Goal: Task Accomplishment & Management: Use online tool/utility

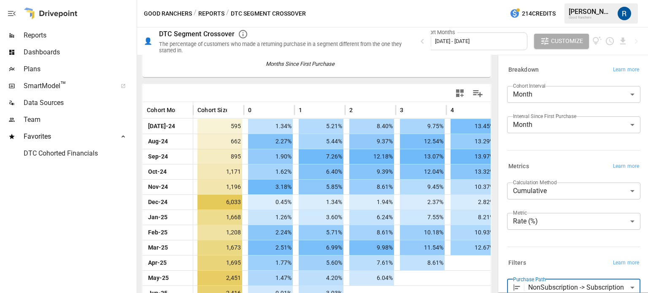
scroll to position [152, 0]
click at [49, 34] on span "Reports" at bounding box center [79, 35] width 111 height 10
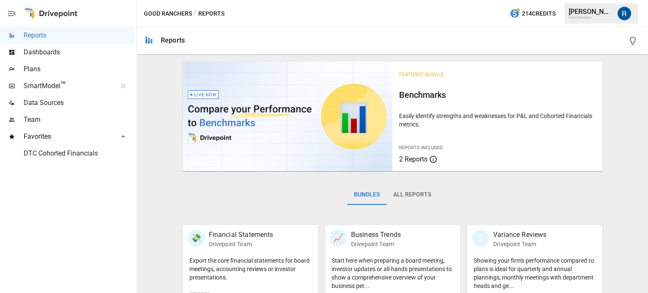
click at [412, 202] on button "All Reports" at bounding box center [412, 195] width 51 height 20
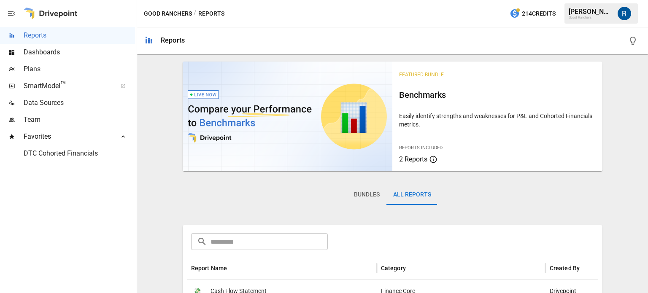
scroll to position [109, 0]
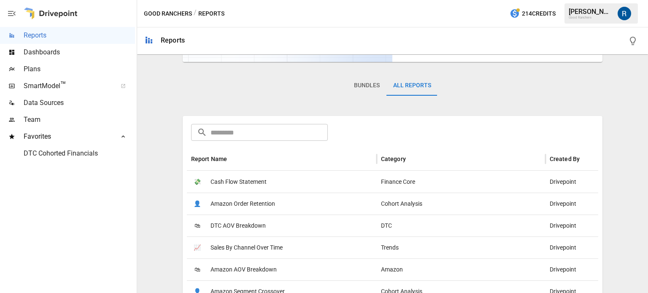
click at [253, 131] on input "text" at bounding box center [269, 132] width 117 height 17
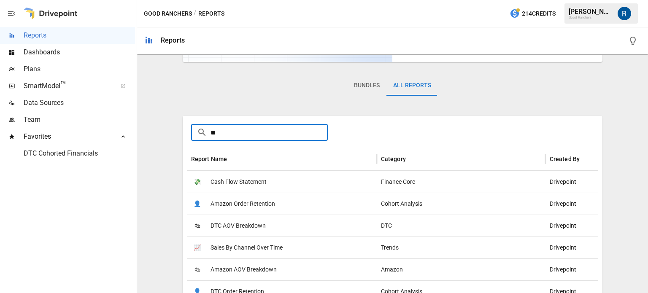
type input "*"
type input "*****"
click at [241, 199] on span "DTC Order Retention" at bounding box center [238, 204] width 54 height 22
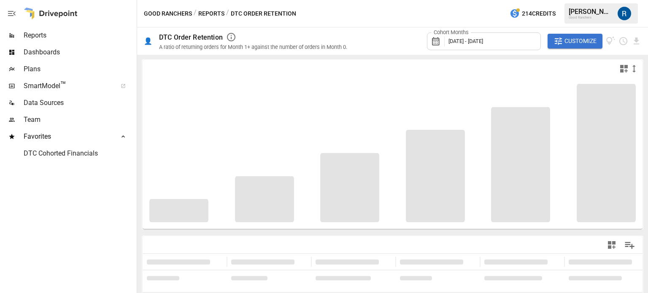
click at [470, 30] on label "Cohort Months" at bounding box center [451, 33] width 39 height 8
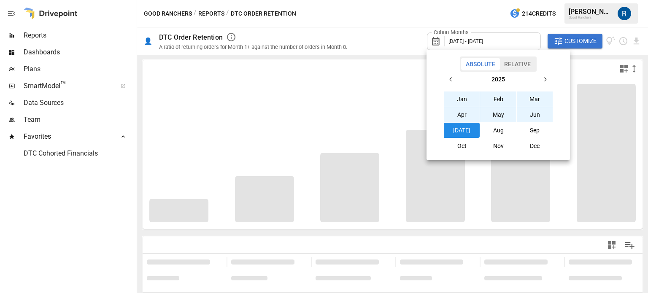
click at [463, 38] on div at bounding box center [324, 146] width 648 height 293
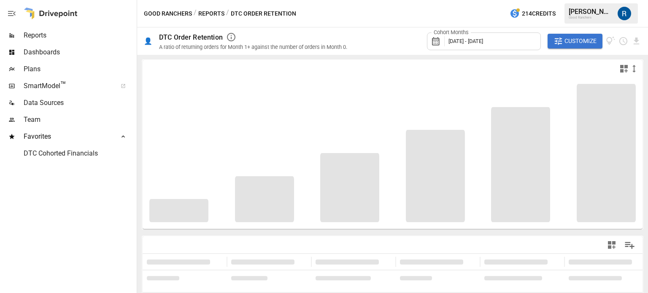
click at [459, 38] on span "[DATE] - [DATE]" at bounding box center [466, 41] width 35 height 6
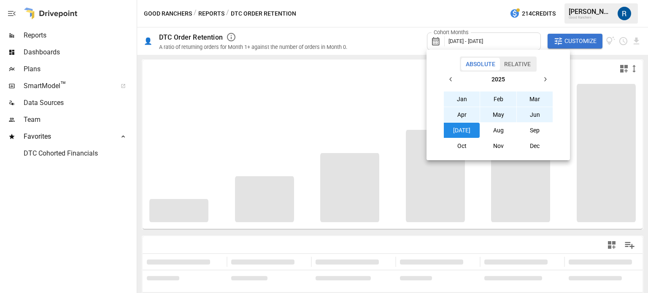
click at [450, 84] on button "button" at bounding box center [450, 79] width 15 height 15
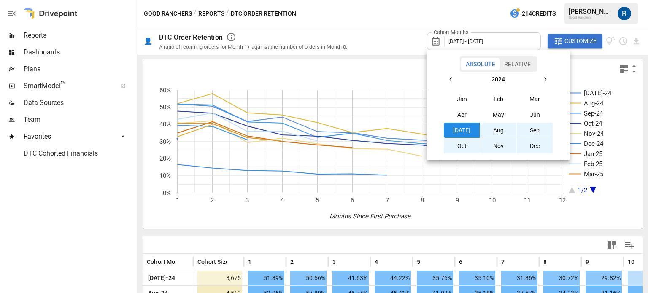
click at [460, 98] on button "Jan" at bounding box center [462, 99] width 36 height 15
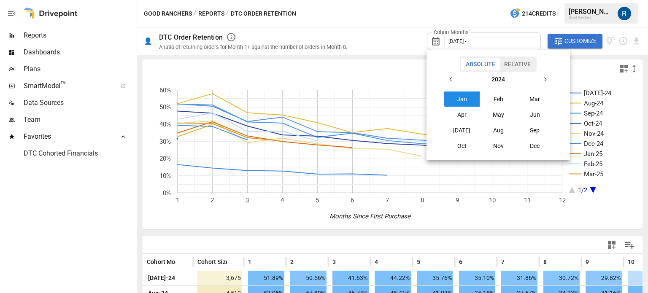
click at [535, 78] on button "2024" at bounding box center [498, 79] width 79 height 15
click at [452, 75] on button "button" at bounding box center [450, 79] width 15 height 15
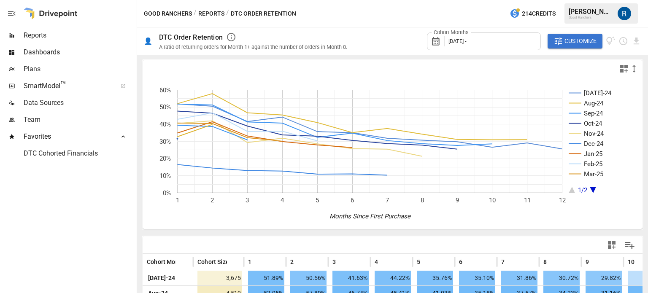
click at [487, 38] on div "Cohort Months [DATE] -" at bounding box center [484, 41] width 114 height 18
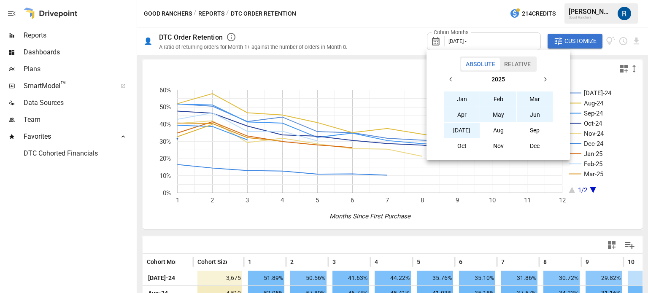
click at [464, 126] on button "[DATE]" at bounding box center [462, 130] width 36 height 15
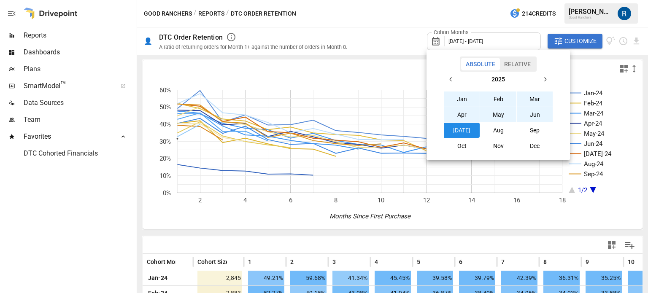
click at [395, 35] on div at bounding box center [324, 146] width 648 height 293
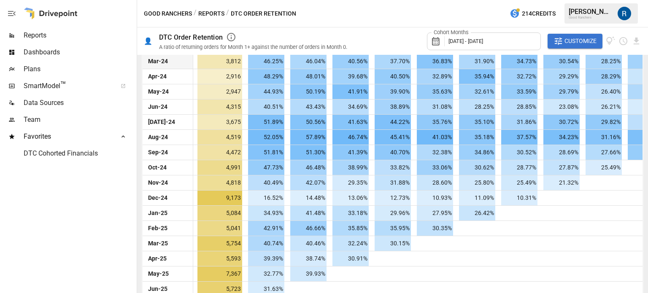
scroll to position [248, 0]
click at [576, 38] on span "Customize" at bounding box center [581, 41] width 32 height 11
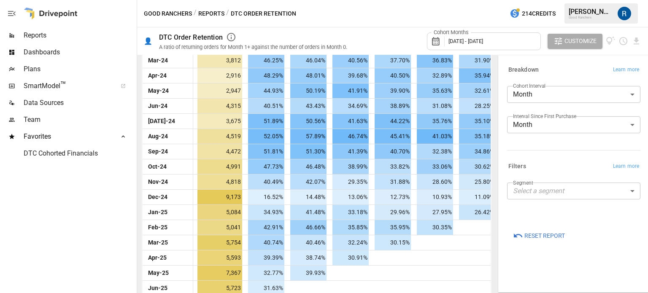
click at [540, 0] on body "Reports Dashboards Plans SmartModel ™ Data Sources Team Favorites DTC Cohorted …" at bounding box center [324, 0] width 648 height 0
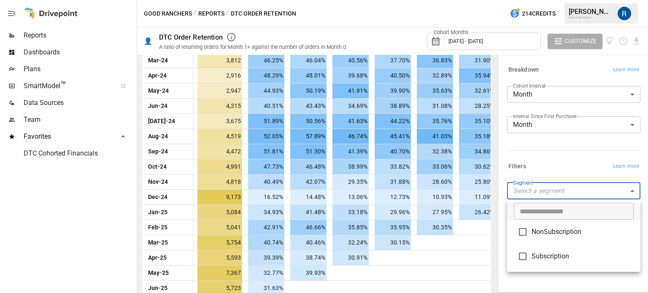
click at [538, 253] on span "Subscription" at bounding box center [583, 256] width 102 height 10
type input "**********"
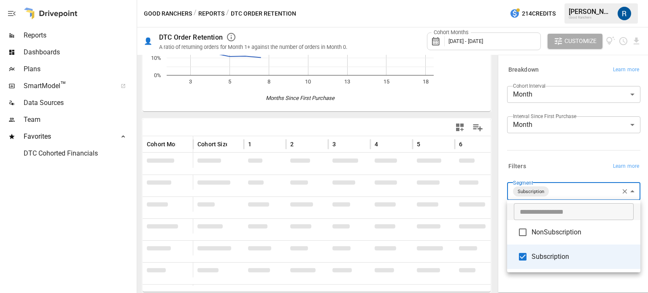
scroll to position [248, 0]
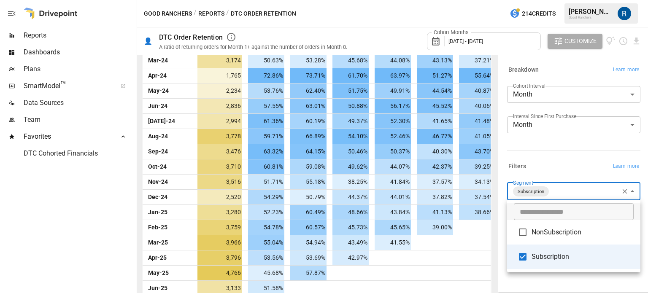
click at [491, 182] on div at bounding box center [324, 146] width 648 height 293
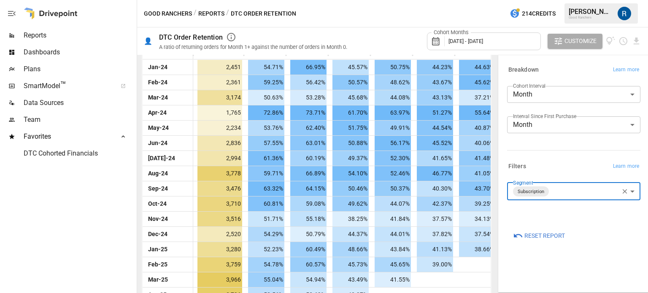
scroll to position [209, 0]
